Goal: Task Accomplishment & Management: Manage account settings

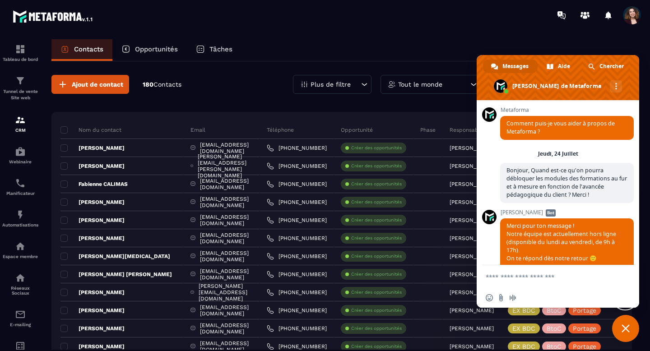
scroll to position [5001, 0]
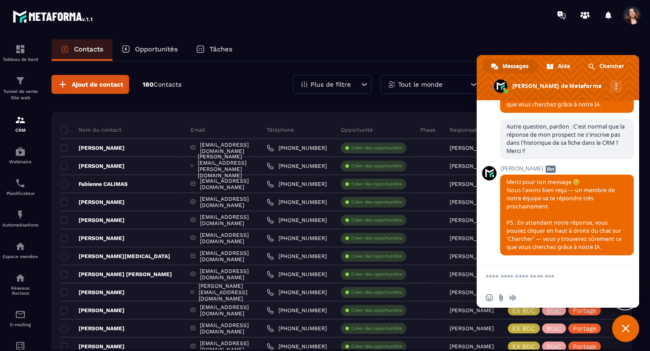
click at [625, 327] on span "Fermer le chat" at bounding box center [626, 329] width 8 height 8
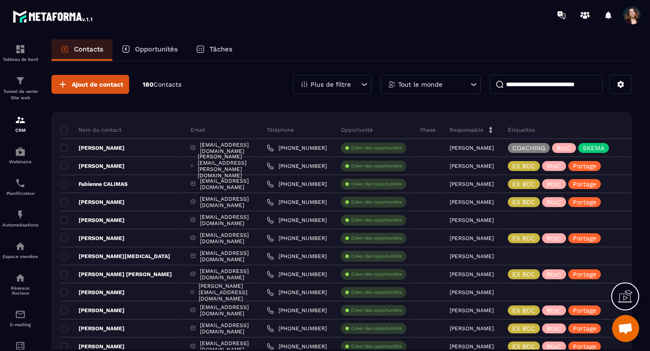
click at [339, 84] on p "Plus de filtre" at bounding box center [331, 84] width 40 height 6
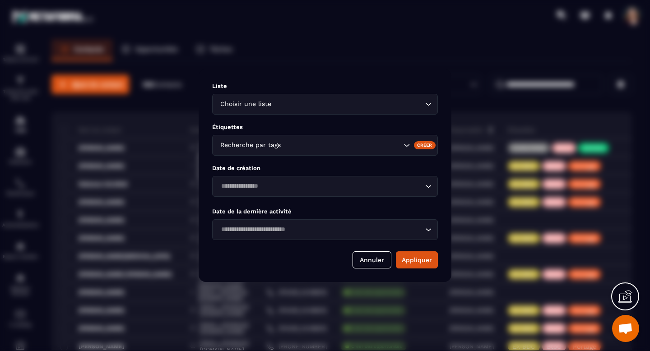
click at [341, 110] on div "Choisir une liste Loading..." at bounding box center [325, 104] width 226 height 21
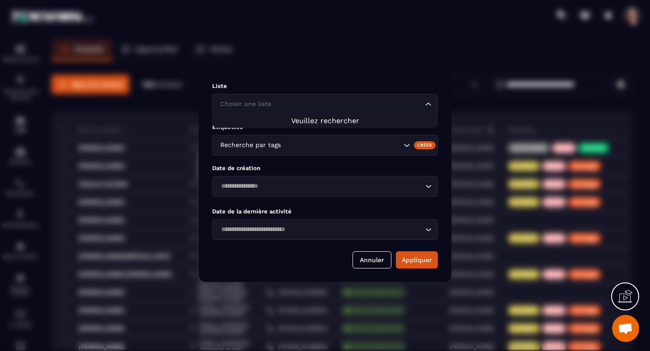
click at [340, 118] on span "Veuillez rechercher" at bounding box center [325, 121] width 68 height 9
click at [340, 157] on div "Liste Choisir une liste Loading... Étiquettes Recherche par tags Créer Date de …" at bounding box center [325, 175] width 253 height 213
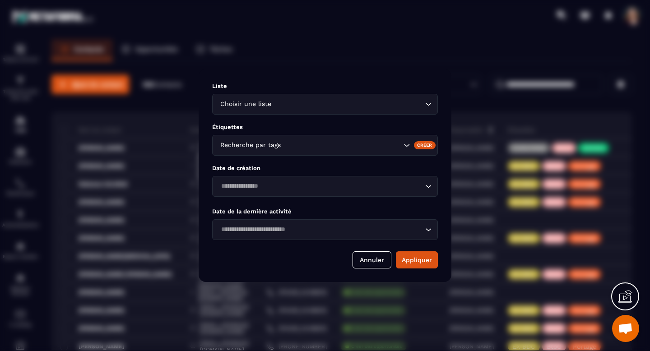
click at [361, 152] on div "Recherche par tags" at bounding box center [325, 145] width 226 height 21
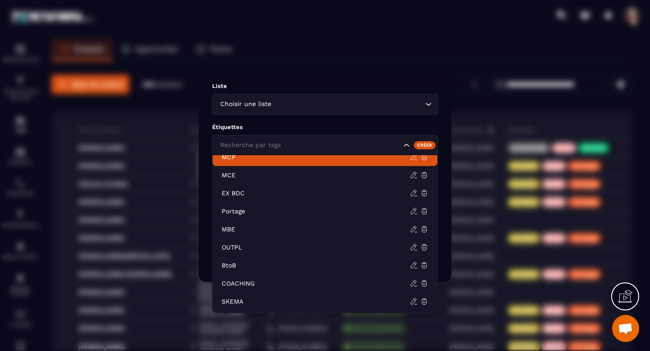
scroll to position [20, 0]
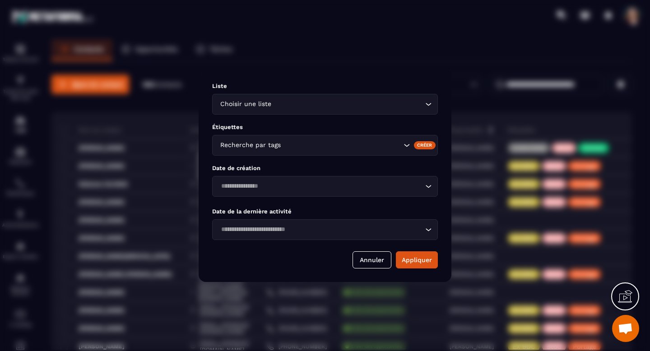
click at [374, 63] on div "Modal window" at bounding box center [325, 175] width 650 height 351
click at [368, 261] on button "Annuler" at bounding box center [372, 260] width 39 height 17
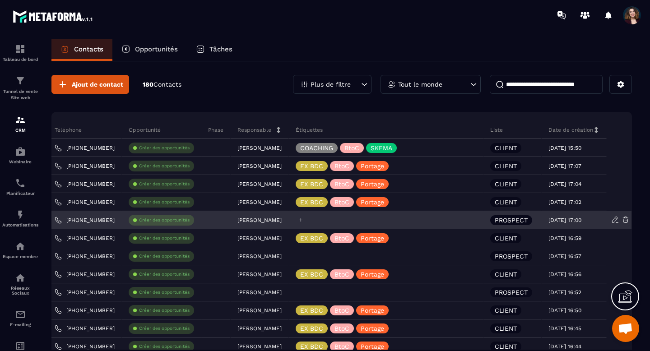
scroll to position [0, 0]
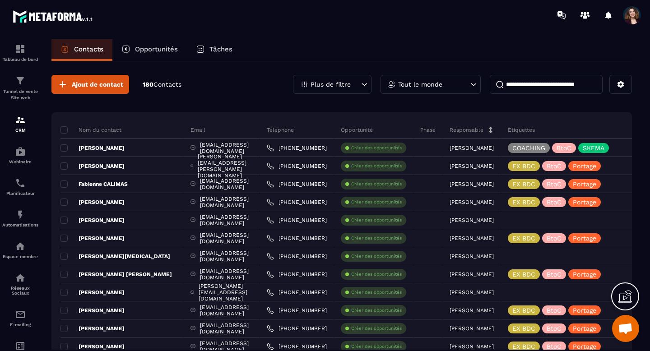
click at [402, 83] on p "Tout le monde" at bounding box center [420, 84] width 44 height 6
click at [16, 102] on link "Tunnel de vente Site web" at bounding box center [20, 88] width 36 height 39
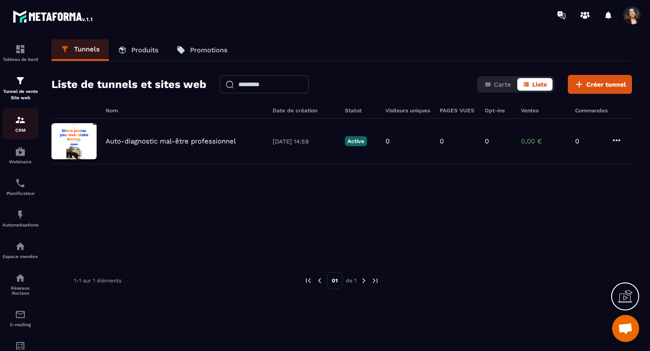
click at [21, 135] on link "CRM" at bounding box center [20, 124] width 36 height 32
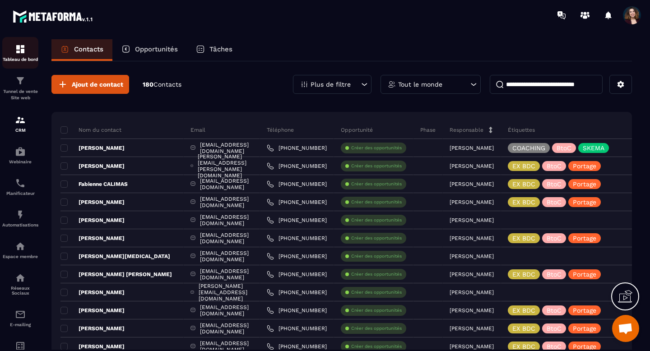
click at [23, 60] on p "Tableau de bord" at bounding box center [20, 59] width 36 height 5
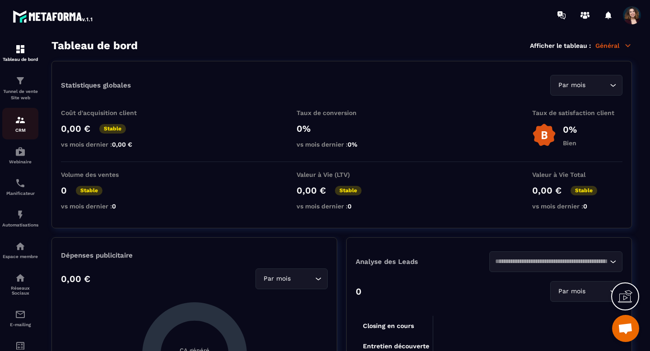
click at [22, 130] on p "CRM" at bounding box center [20, 130] width 36 height 5
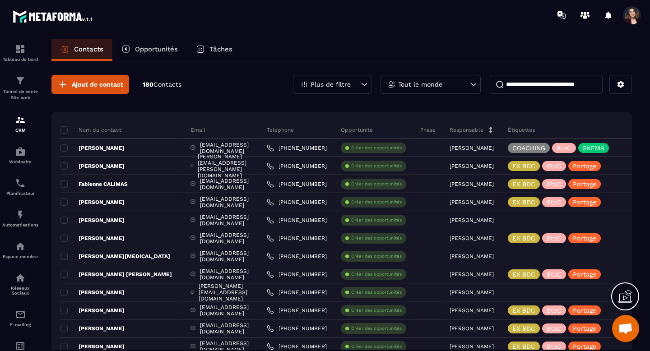
click at [152, 84] on p "180 Contacts" at bounding box center [162, 84] width 39 height 9
click at [340, 82] on p "Plus de filtre" at bounding box center [331, 84] width 40 height 6
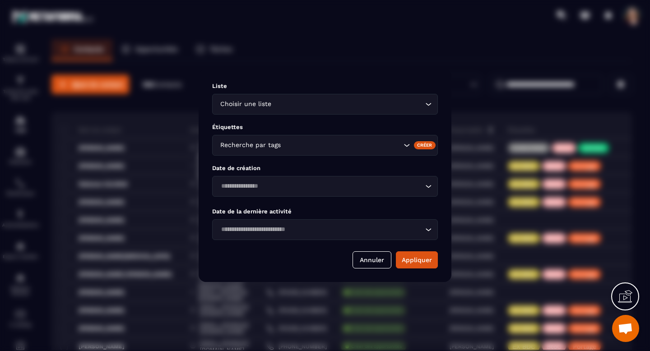
click at [425, 103] on icon "Search for option" at bounding box center [428, 104] width 9 height 9
click at [404, 40] on div "Modal window" at bounding box center [325, 175] width 650 height 351
click at [575, 57] on div "Modal window" at bounding box center [325, 175] width 650 height 351
click at [387, 257] on button "Annuler" at bounding box center [372, 260] width 39 height 17
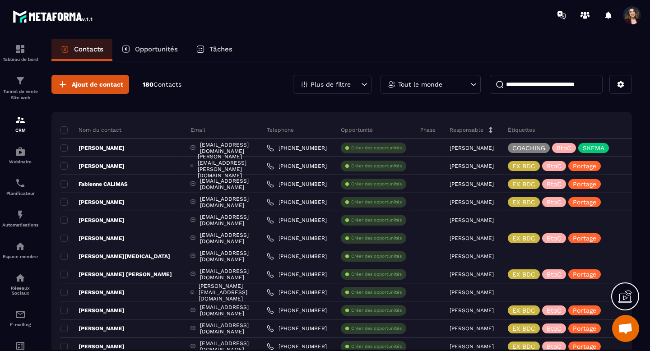
click at [635, 12] on span at bounding box center [632, 15] width 18 height 18
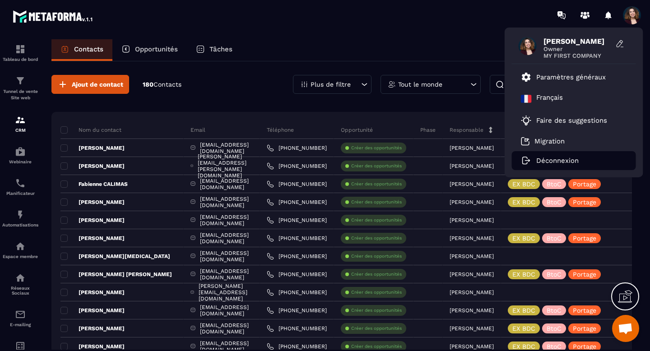
click at [538, 159] on p "Déconnexion" at bounding box center [557, 161] width 42 height 8
